Goal: Navigation & Orientation: Find specific page/section

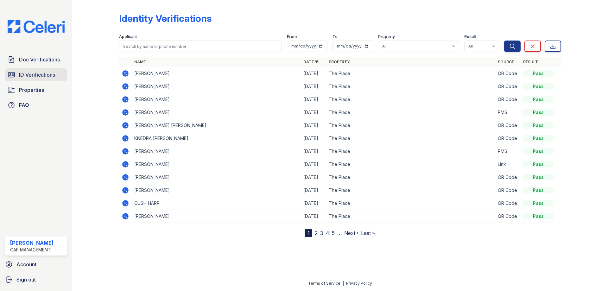
click at [22, 76] on span "ID Verifications" at bounding box center [37, 75] width 36 height 8
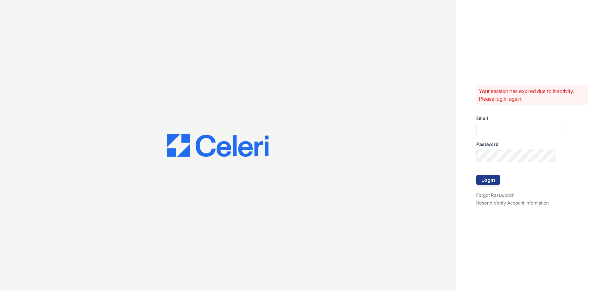
type input "theplace2@cafmanagement.com"
click at [483, 175] on button "Login" at bounding box center [488, 180] width 24 height 10
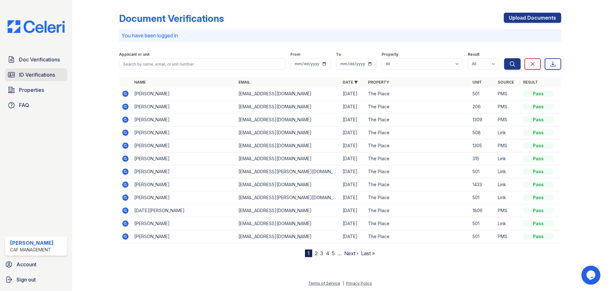
click at [40, 77] on span "ID Verifications" at bounding box center [37, 75] width 36 height 8
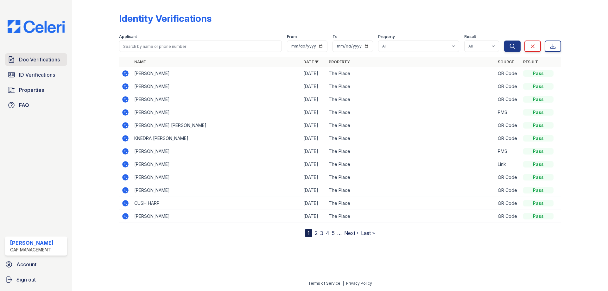
click at [36, 60] on span "Doc Verifications" at bounding box center [39, 60] width 41 height 8
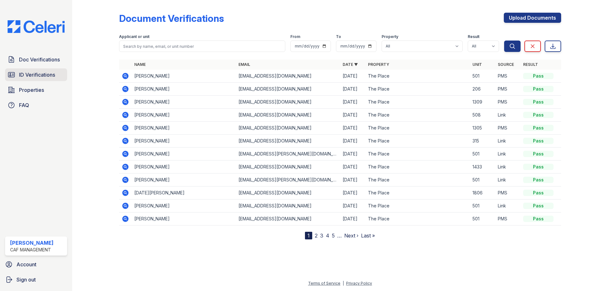
click at [37, 74] on span "ID Verifications" at bounding box center [37, 75] width 36 height 8
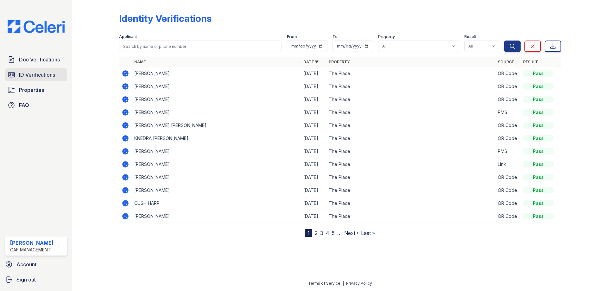
click at [41, 77] on span "ID Verifications" at bounding box center [37, 75] width 36 height 8
click at [36, 64] on link "Doc Verifications" at bounding box center [36, 59] width 62 height 13
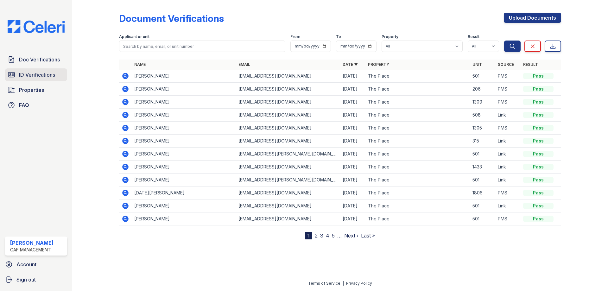
click at [35, 76] on span "ID Verifications" at bounding box center [37, 75] width 36 height 8
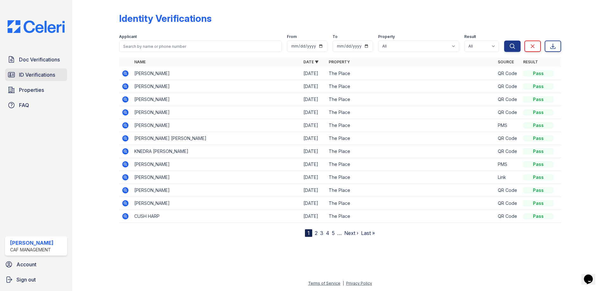
click at [33, 74] on span "ID Verifications" at bounding box center [37, 75] width 36 height 8
click at [38, 62] on span "Doc Verifications" at bounding box center [39, 60] width 41 height 8
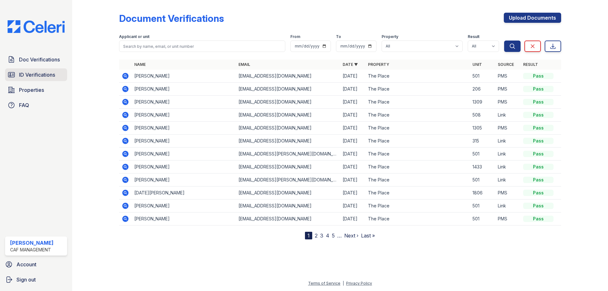
click at [37, 74] on span "ID Verifications" at bounding box center [37, 75] width 36 height 8
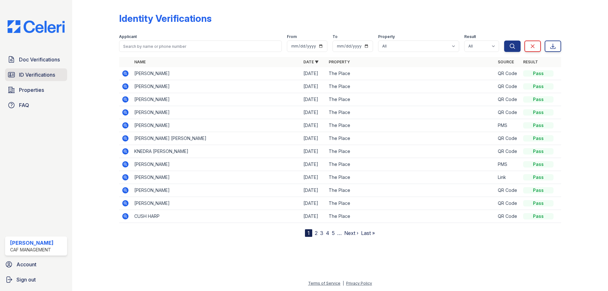
click at [23, 75] on span "ID Verifications" at bounding box center [37, 75] width 36 height 8
click at [37, 75] on span "ID Verifications" at bounding box center [37, 75] width 36 height 8
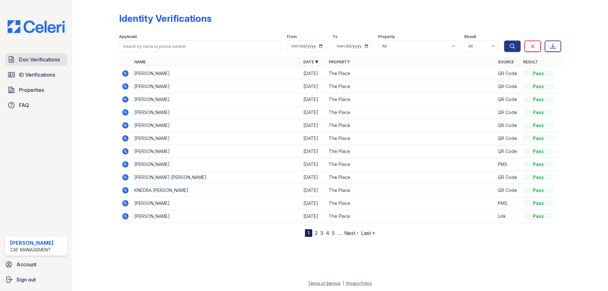
click at [33, 62] on span "Doc Verifications" at bounding box center [39, 60] width 41 height 8
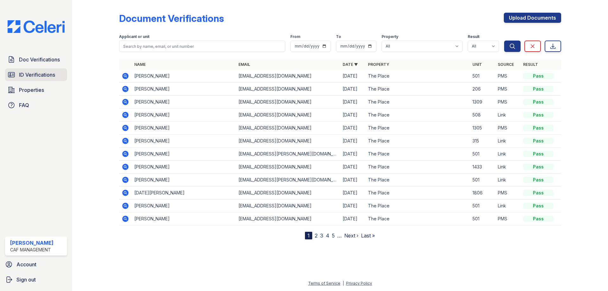
click at [34, 76] on span "ID Verifications" at bounding box center [37, 75] width 36 height 8
